Goal: Obtain resource: Download file/media

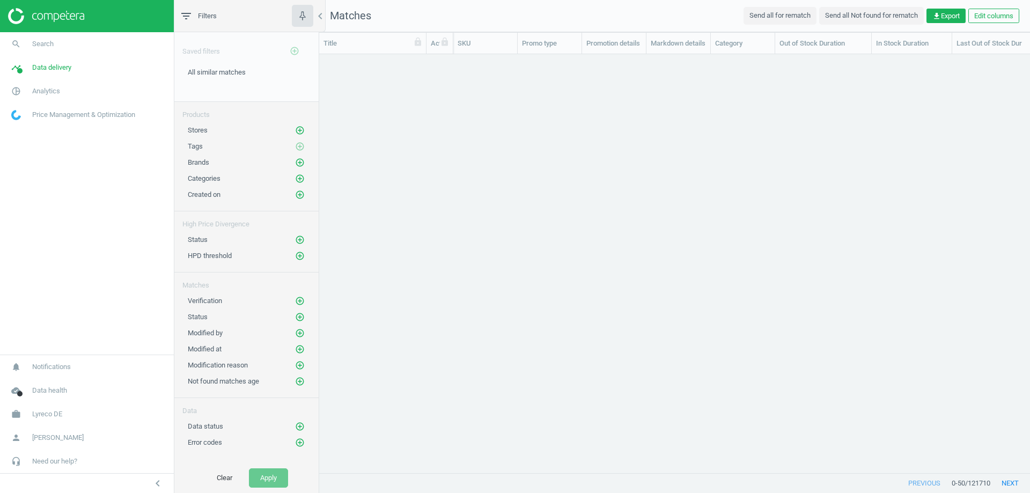
scroll to position [402, 702]
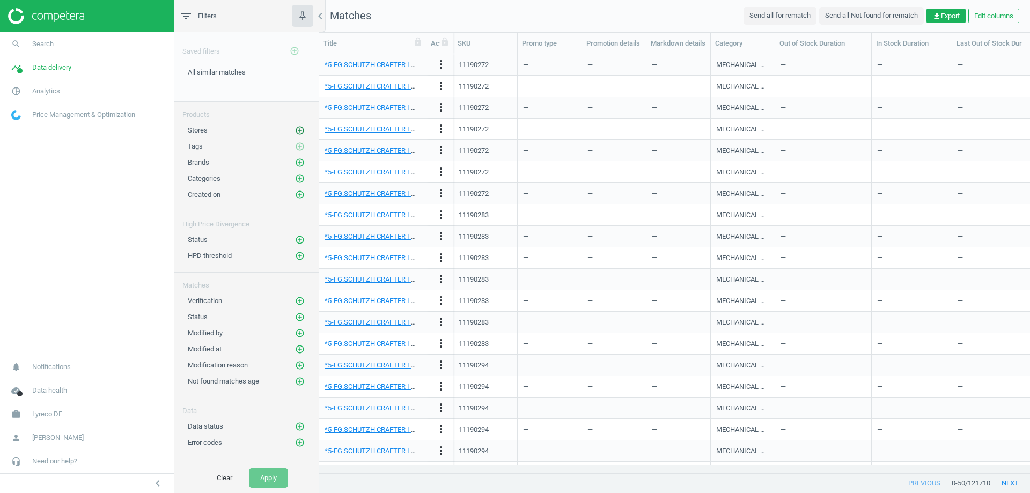
click at [294, 128] on button "add_circle_outline" at bounding box center [299, 130] width 11 height 11
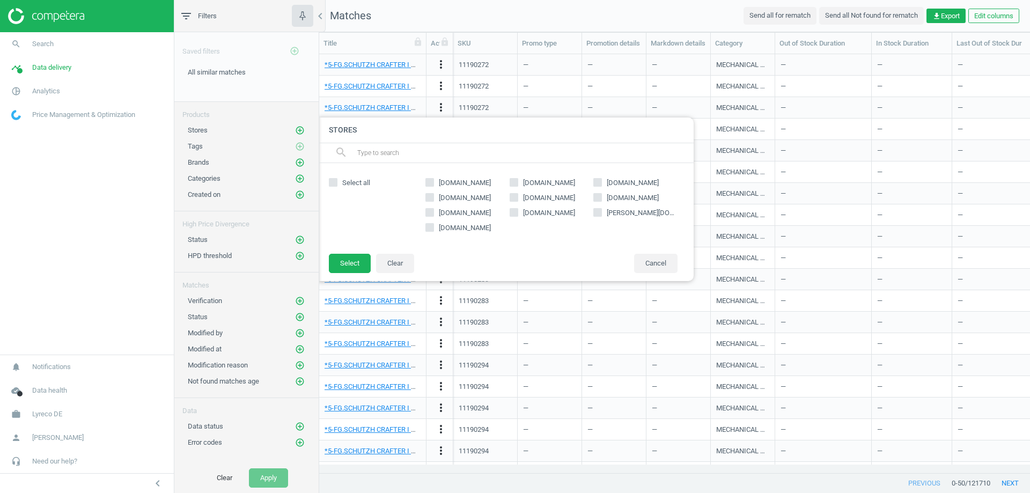
click at [598, 211] on input "[PERSON_NAME][DOMAIN_NAME]" at bounding box center [597, 212] width 7 height 7
checkbox input "true"
click at [351, 261] on button "Select" at bounding box center [350, 263] width 42 height 19
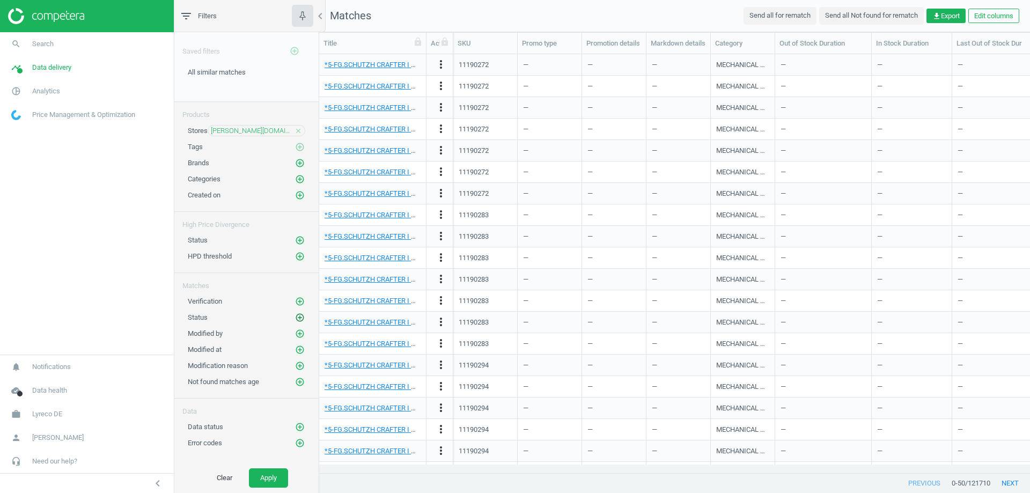
click at [297, 319] on icon "add_circle_outline" at bounding box center [300, 318] width 10 height 10
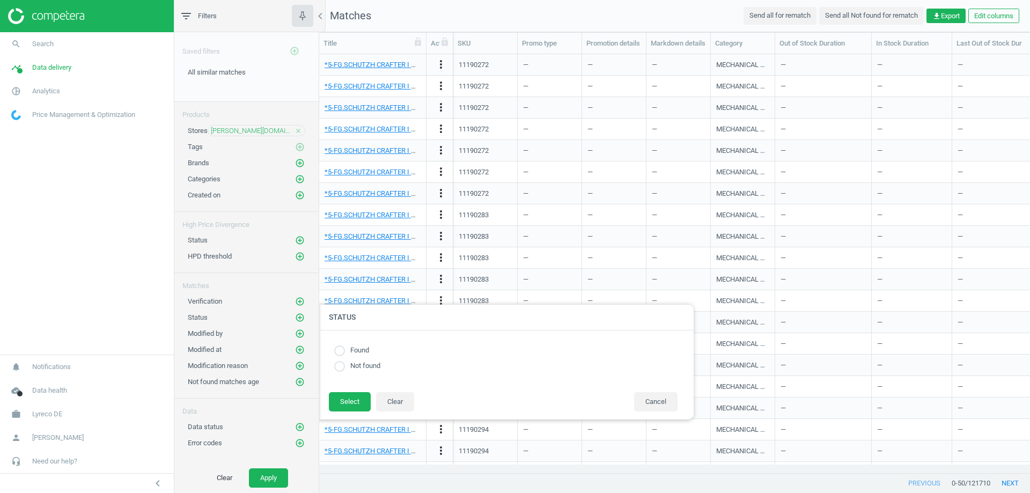
click at [344, 349] on input "radio" at bounding box center [339, 350] width 11 height 11
radio input "true"
click at [359, 404] on button "Select" at bounding box center [350, 401] width 42 height 19
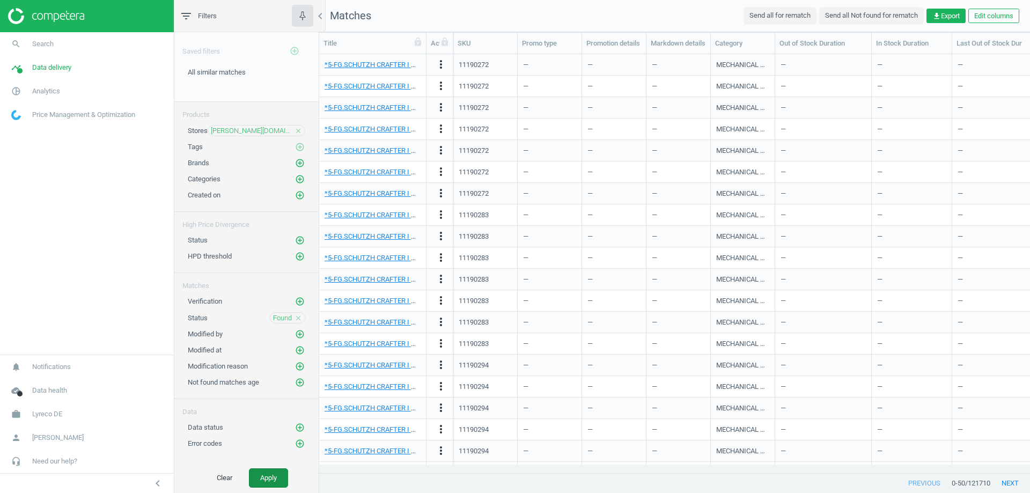
click at [262, 478] on button "Apply" at bounding box center [268, 477] width 39 height 19
click at [953, 10] on button "get_app Export" at bounding box center [945, 16] width 39 height 15
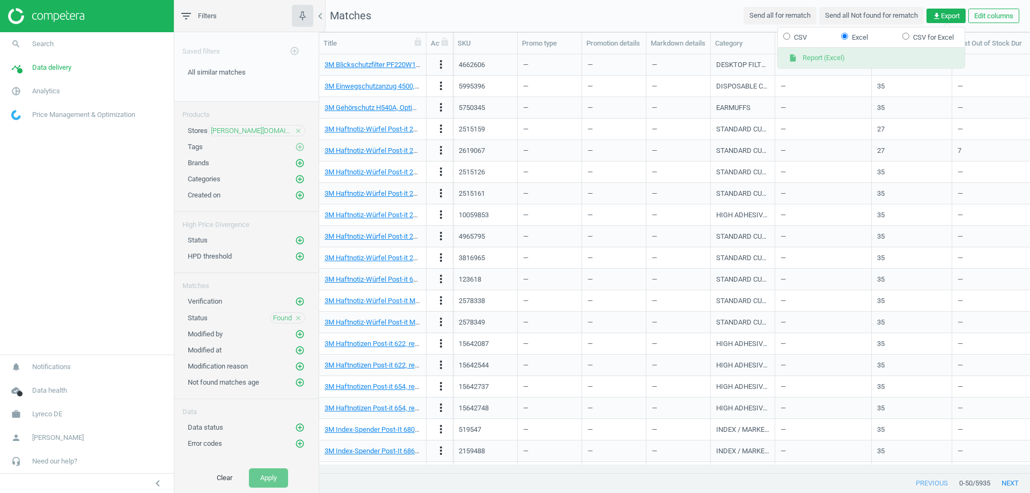
click at [825, 57] on button "insert_drive_file Report (Excel)" at bounding box center [871, 58] width 187 height 20
